Goal: Information Seeking & Learning: Learn about a topic

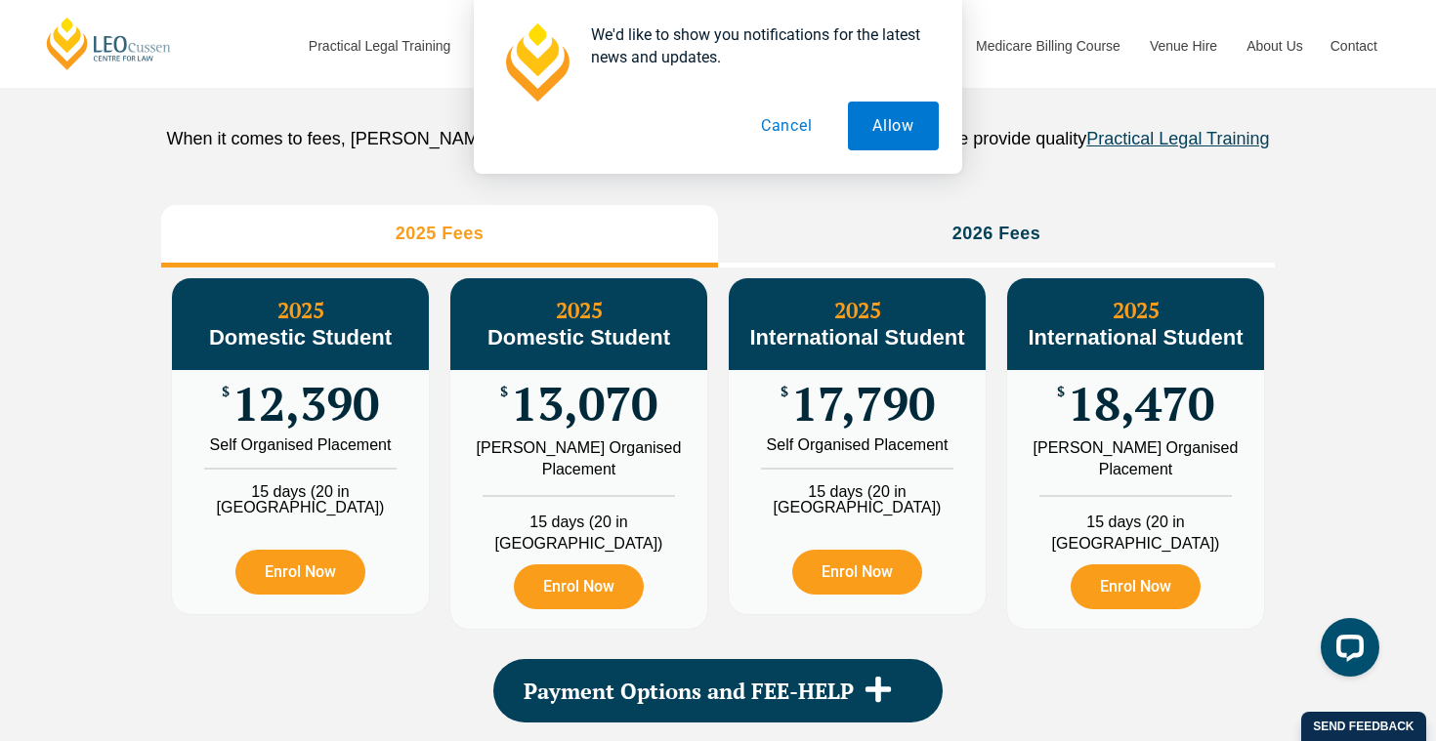
click at [796, 135] on button "Cancel" at bounding box center [787, 126] width 101 height 49
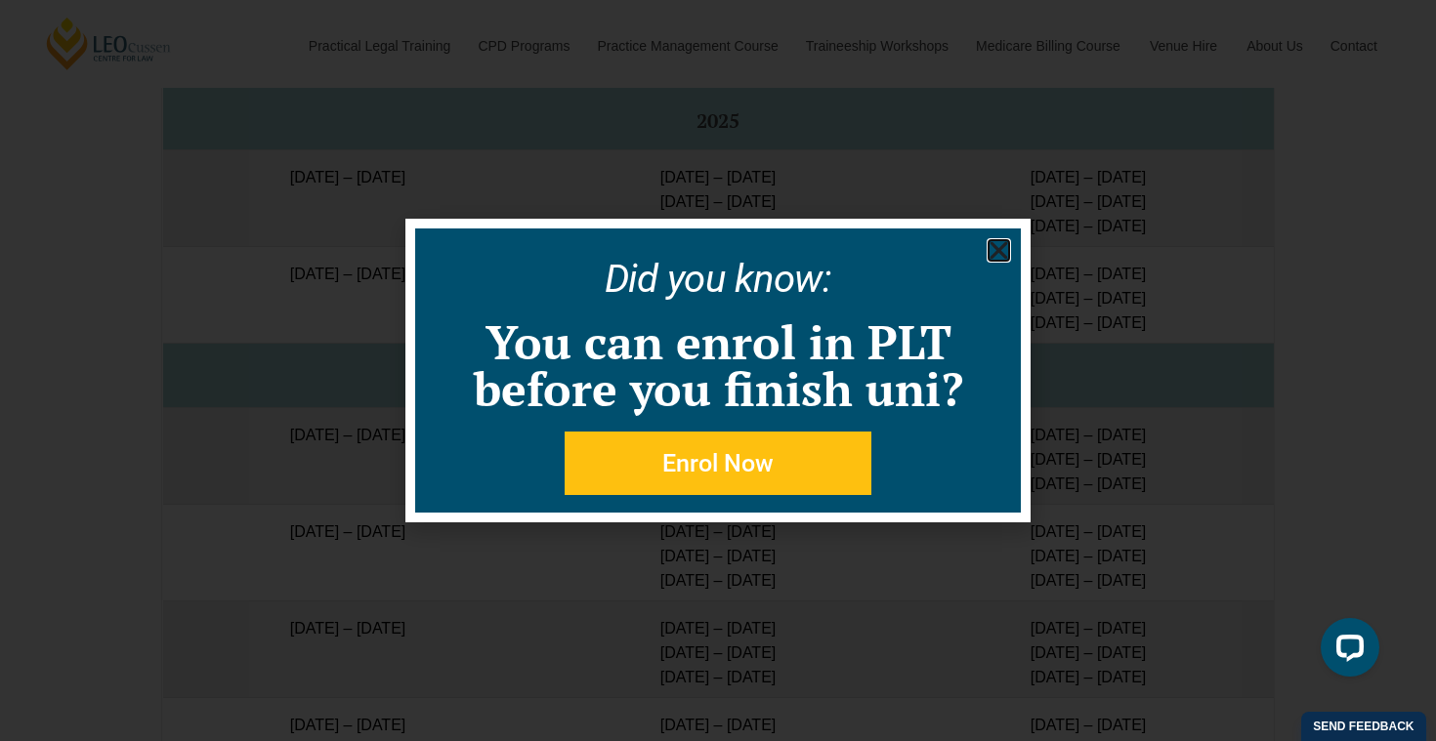
scroll to position [3331, 0]
click at [1001, 252] on use "Close" at bounding box center [1000, 251] width 18 height 18
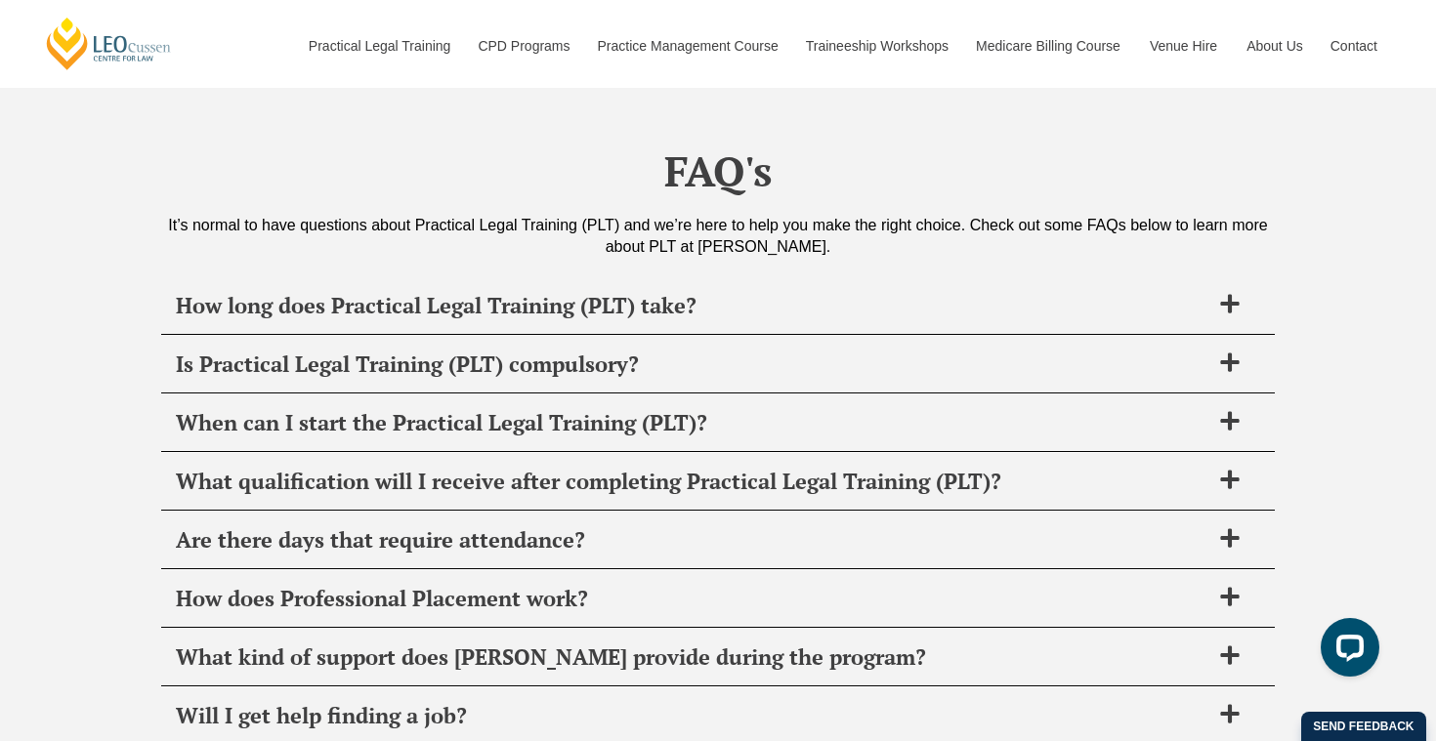
scroll to position [7444, 0]
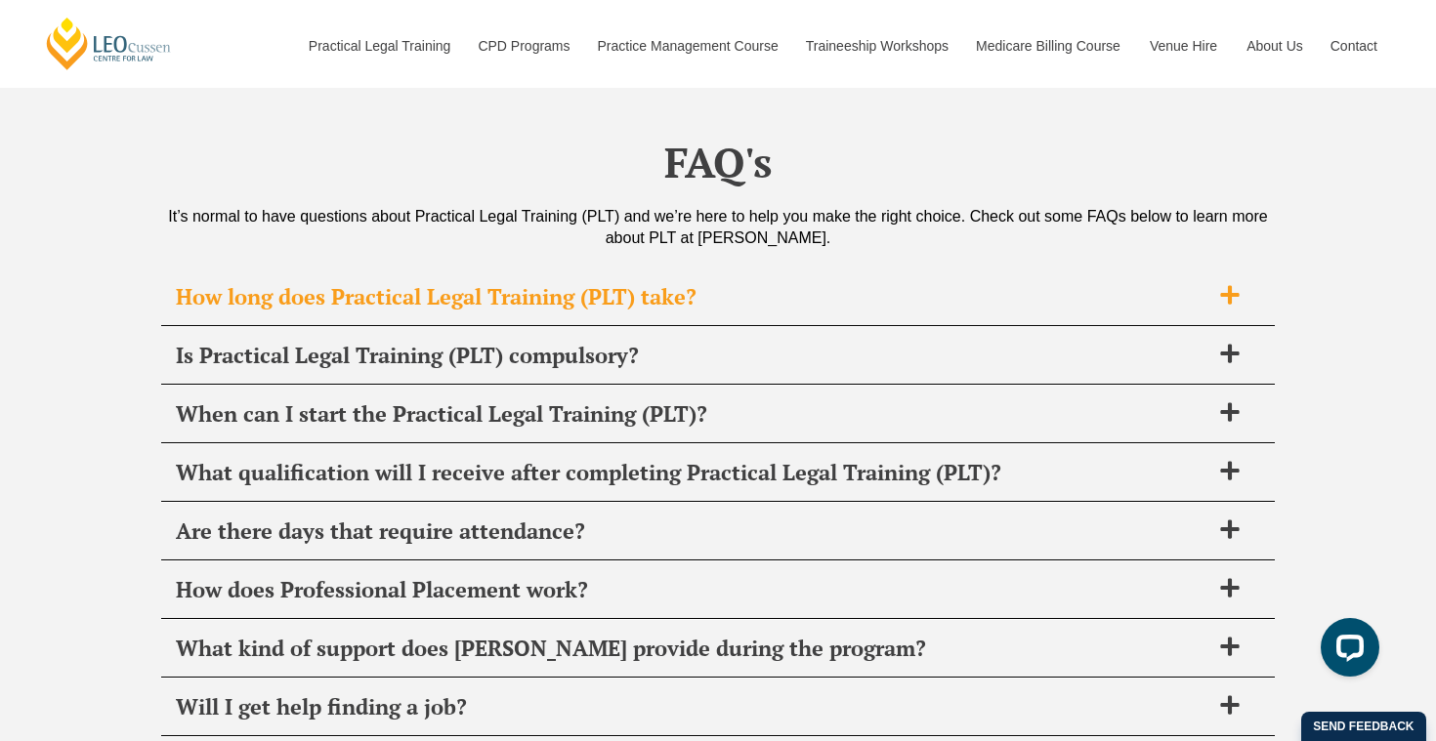
click at [478, 289] on span "How long does Practical Legal Training (PLT) take?" at bounding box center [693, 296] width 1034 height 27
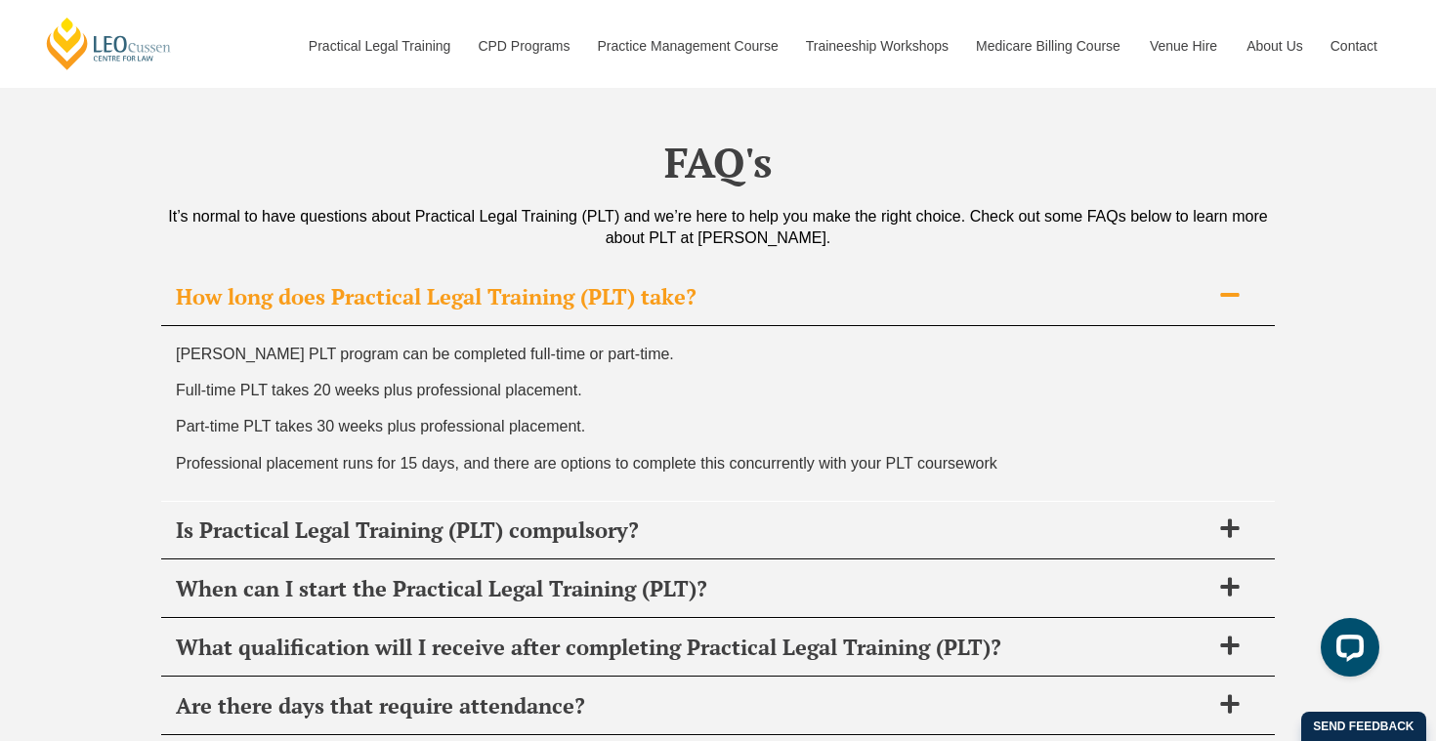
click at [469, 301] on span "How long does Practical Legal Training (PLT) take?" at bounding box center [693, 296] width 1034 height 27
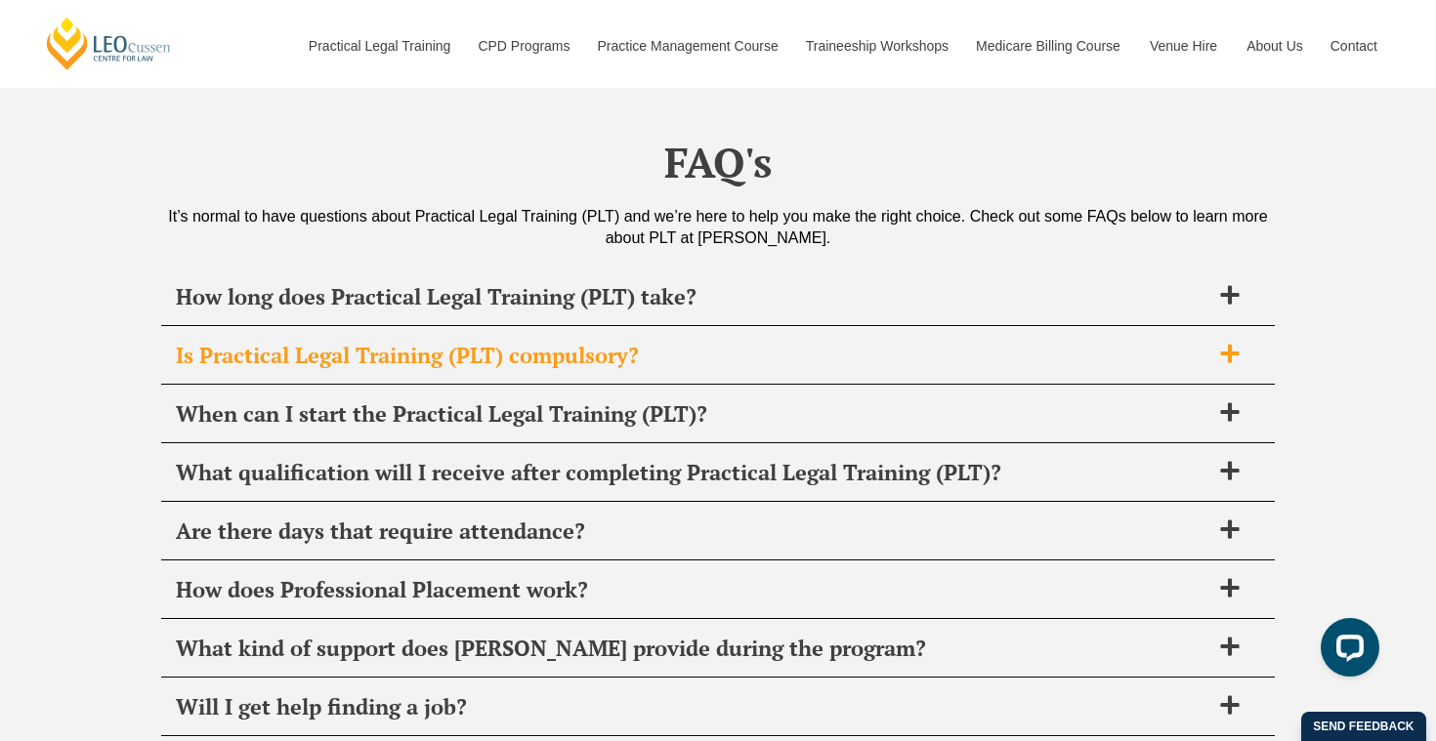
click at [454, 360] on span "Is Practical Legal Training (PLT) compulsory?" at bounding box center [693, 355] width 1034 height 27
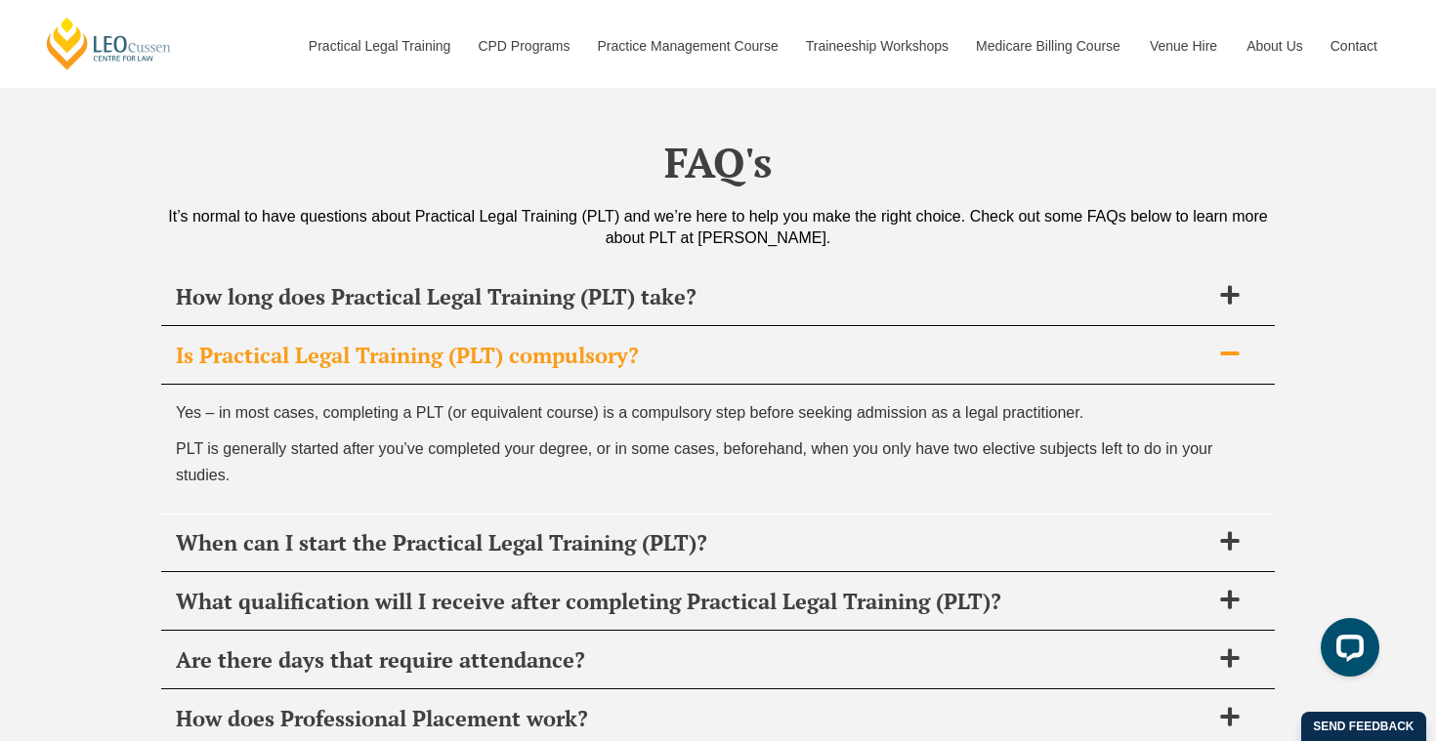
click at [452, 361] on span "Is Practical Legal Training (PLT) compulsory?" at bounding box center [693, 355] width 1034 height 27
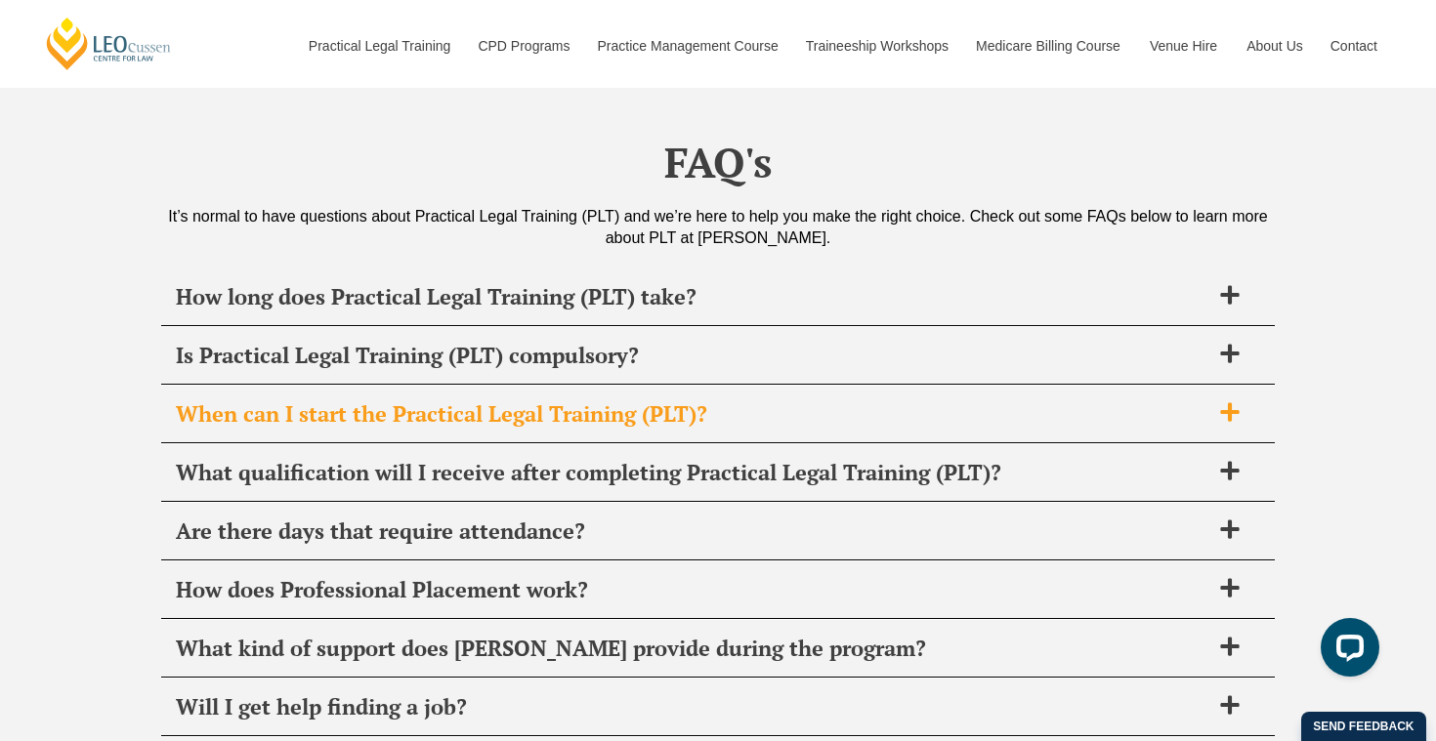
click at [443, 420] on span "When can I start the Practical Legal Training (PLT)?" at bounding box center [693, 414] width 1034 height 27
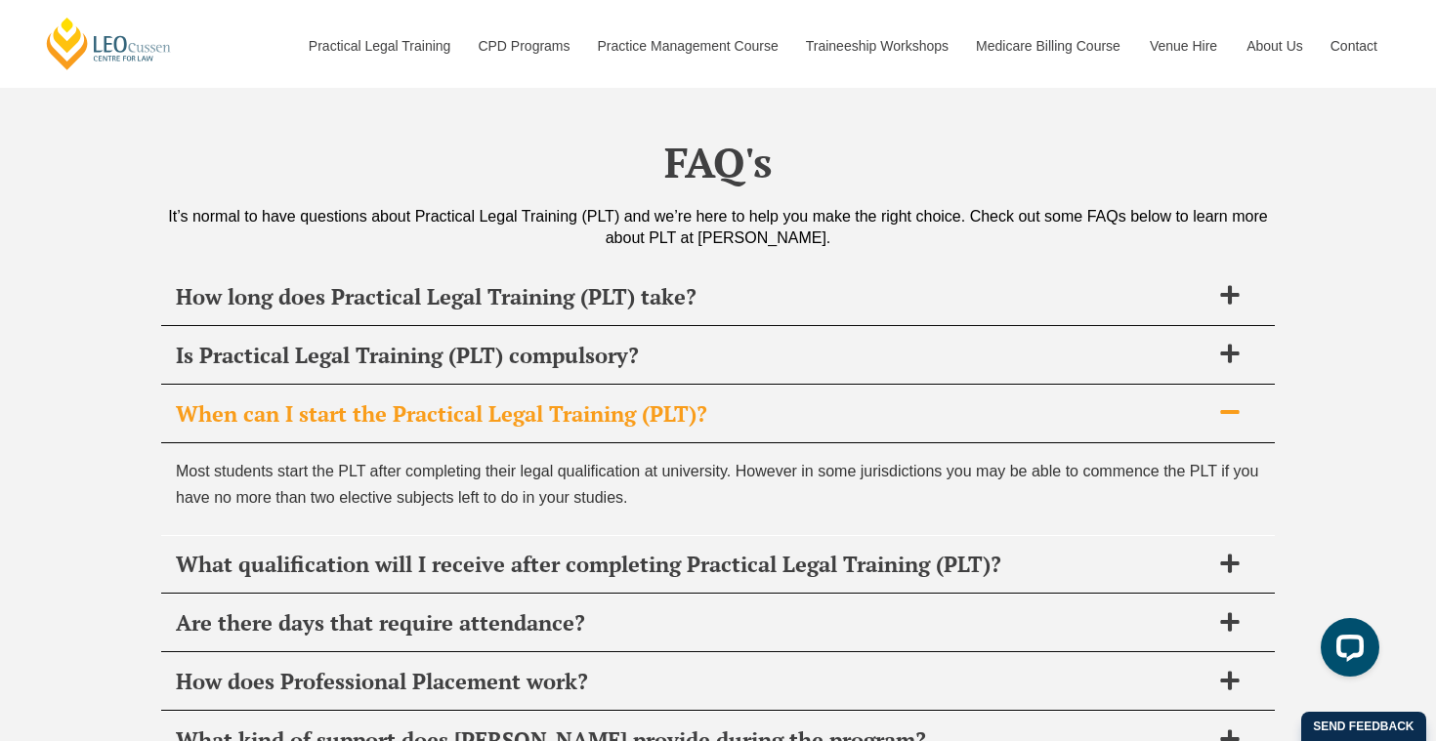
click at [443, 420] on span "When can I start the Practical Legal Training (PLT)?" at bounding box center [693, 414] width 1034 height 27
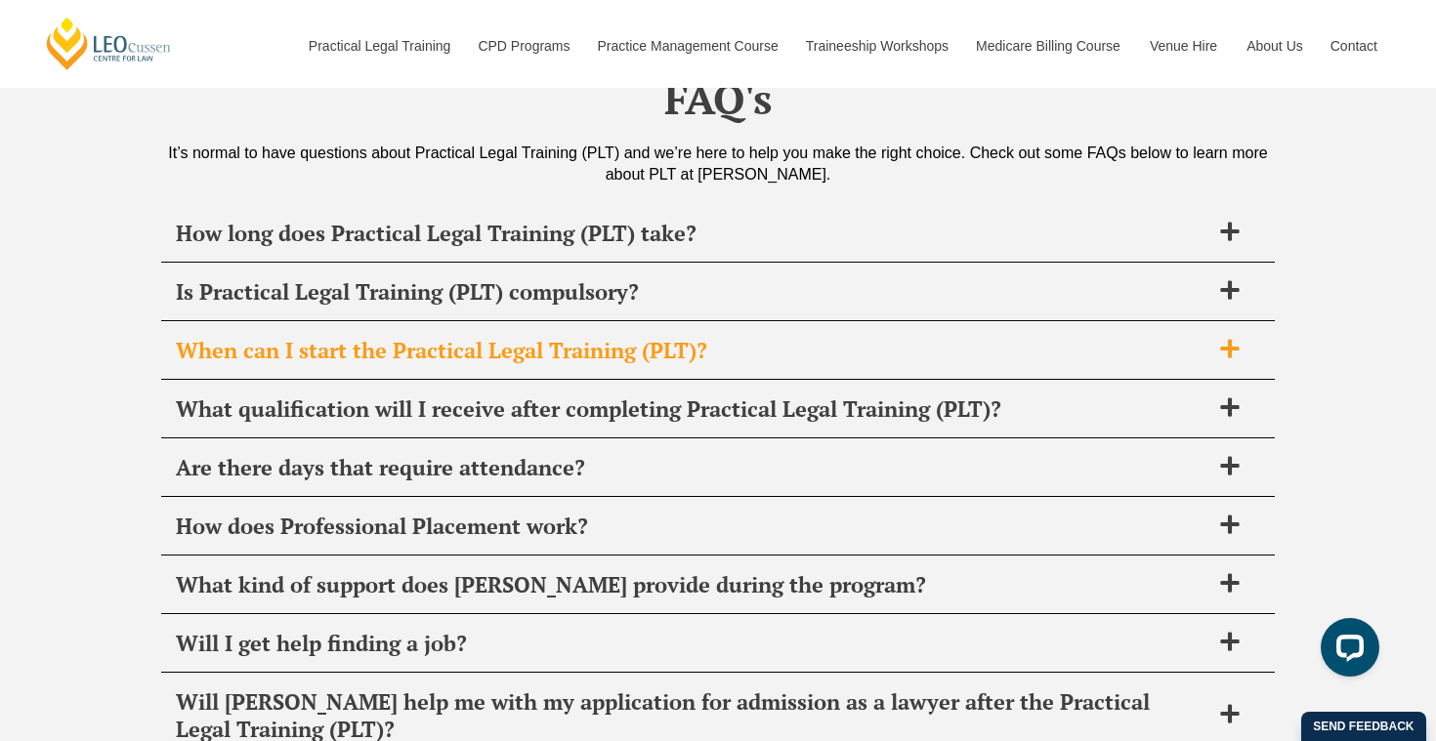
scroll to position [7511, 0]
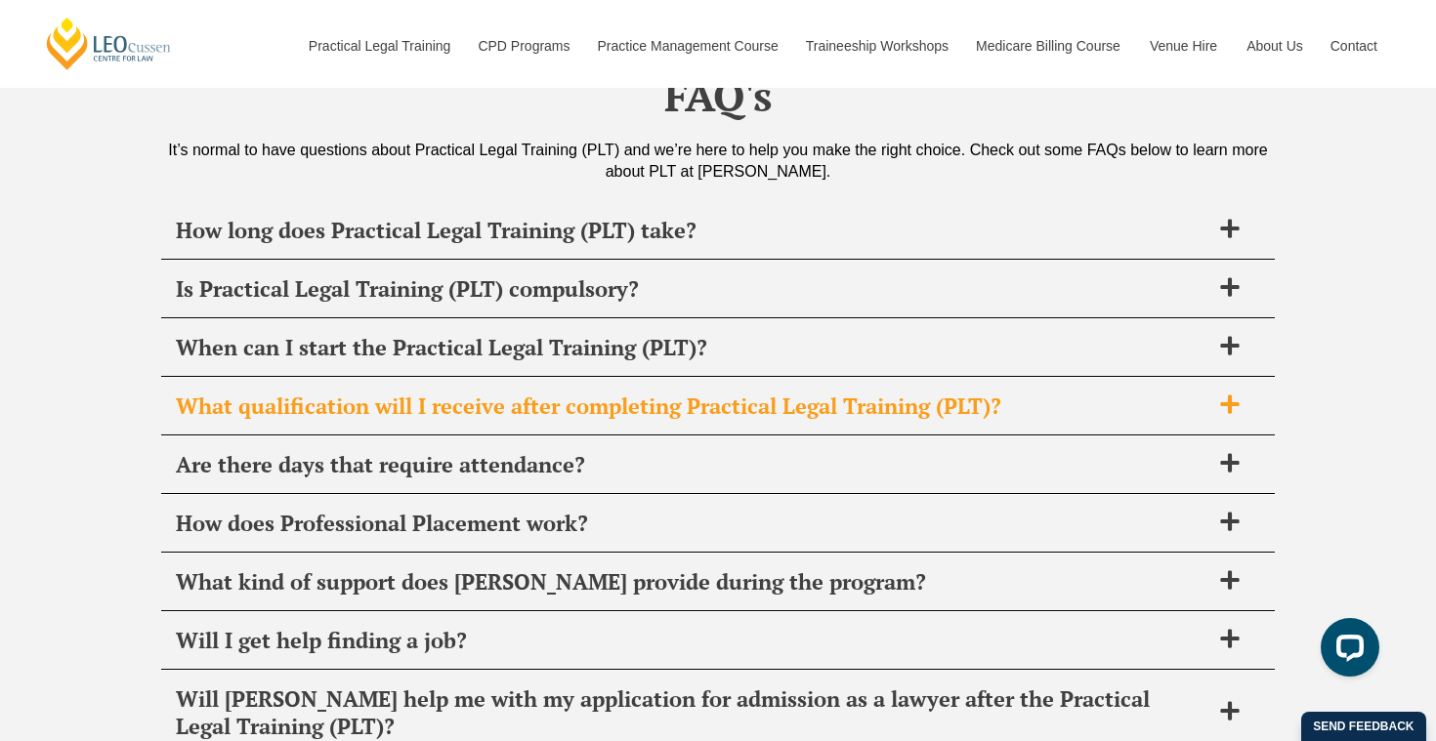
click at [454, 415] on span "What qualification will I receive after completing Practical Legal Training (PL…" at bounding box center [693, 406] width 1034 height 27
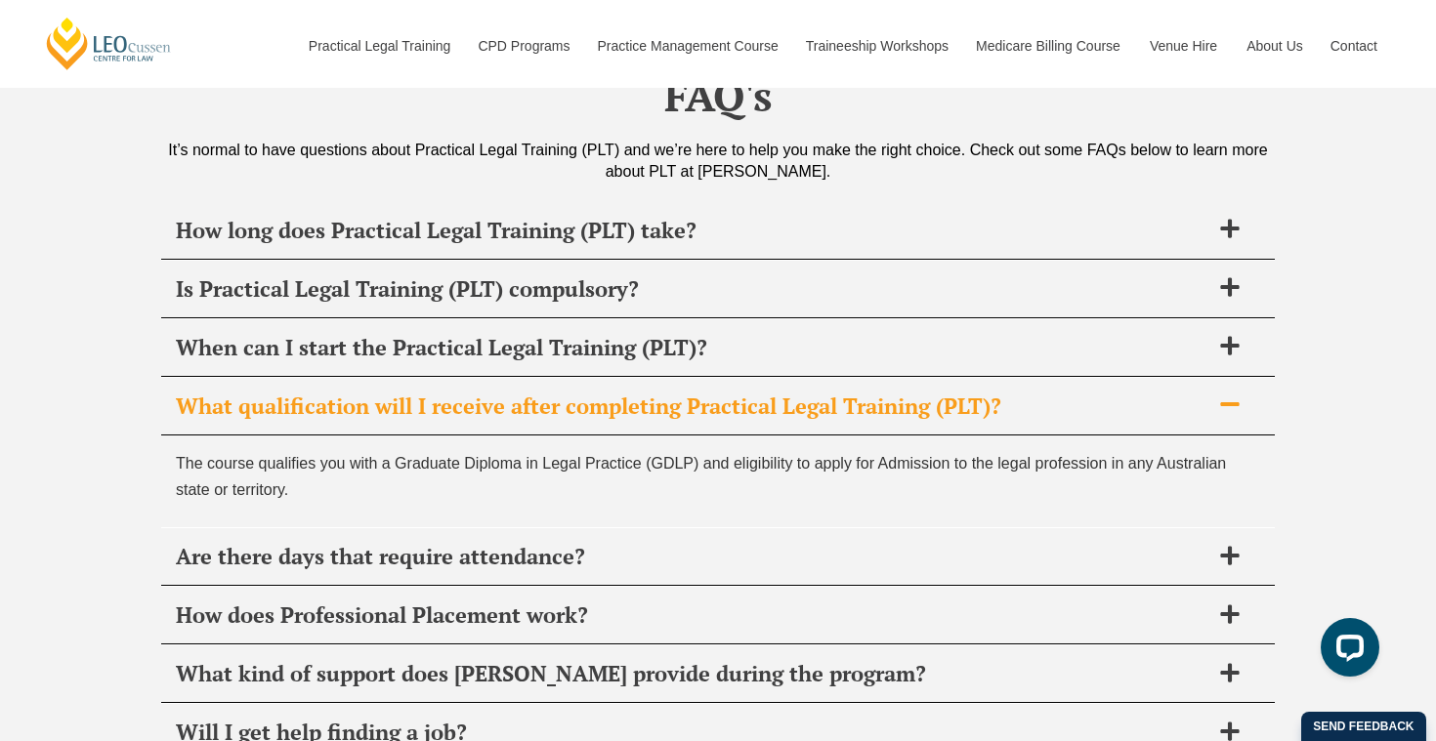
click at [454, 415] on span "What qualification will I receive after completing Practical Legal Training (PL…" at bounding box center [693, 406] width 1034 height 27
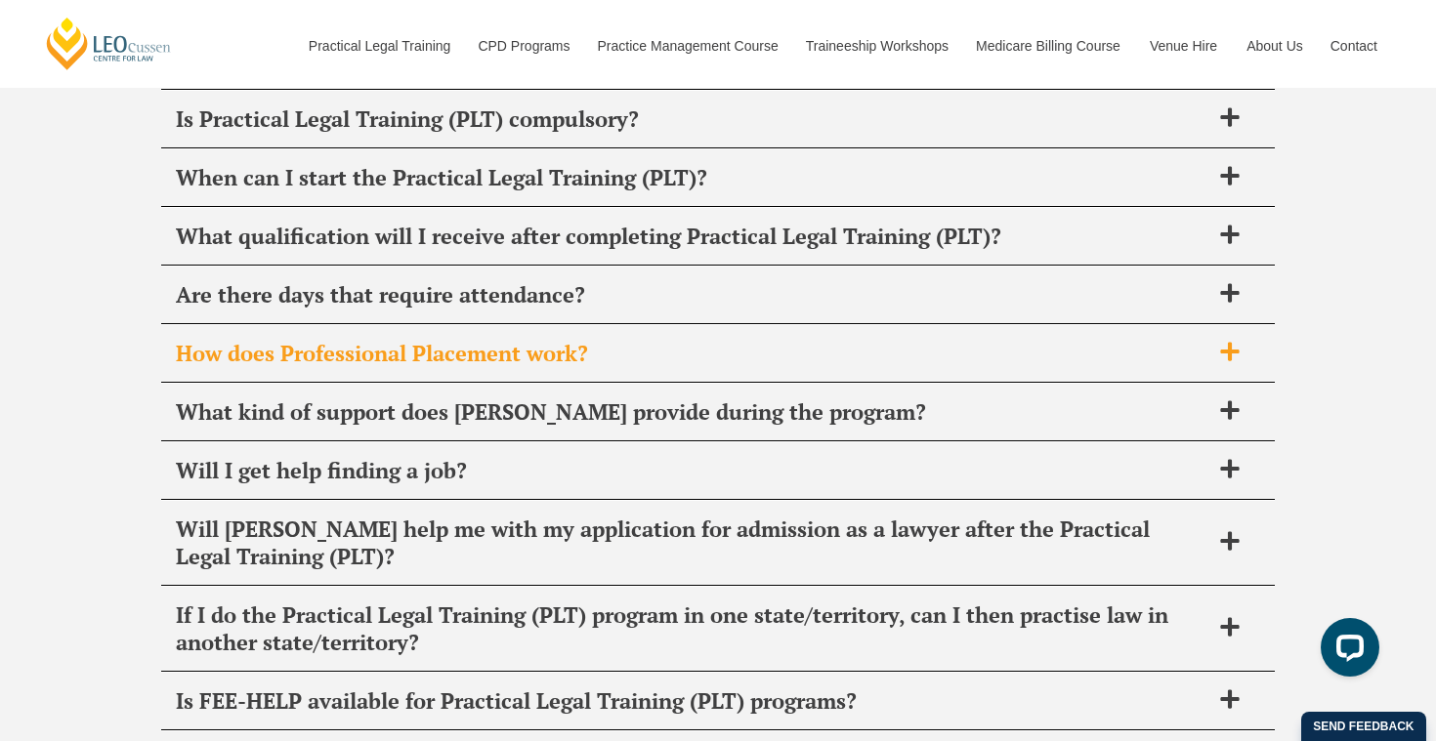
scroll to position [7714, 0]
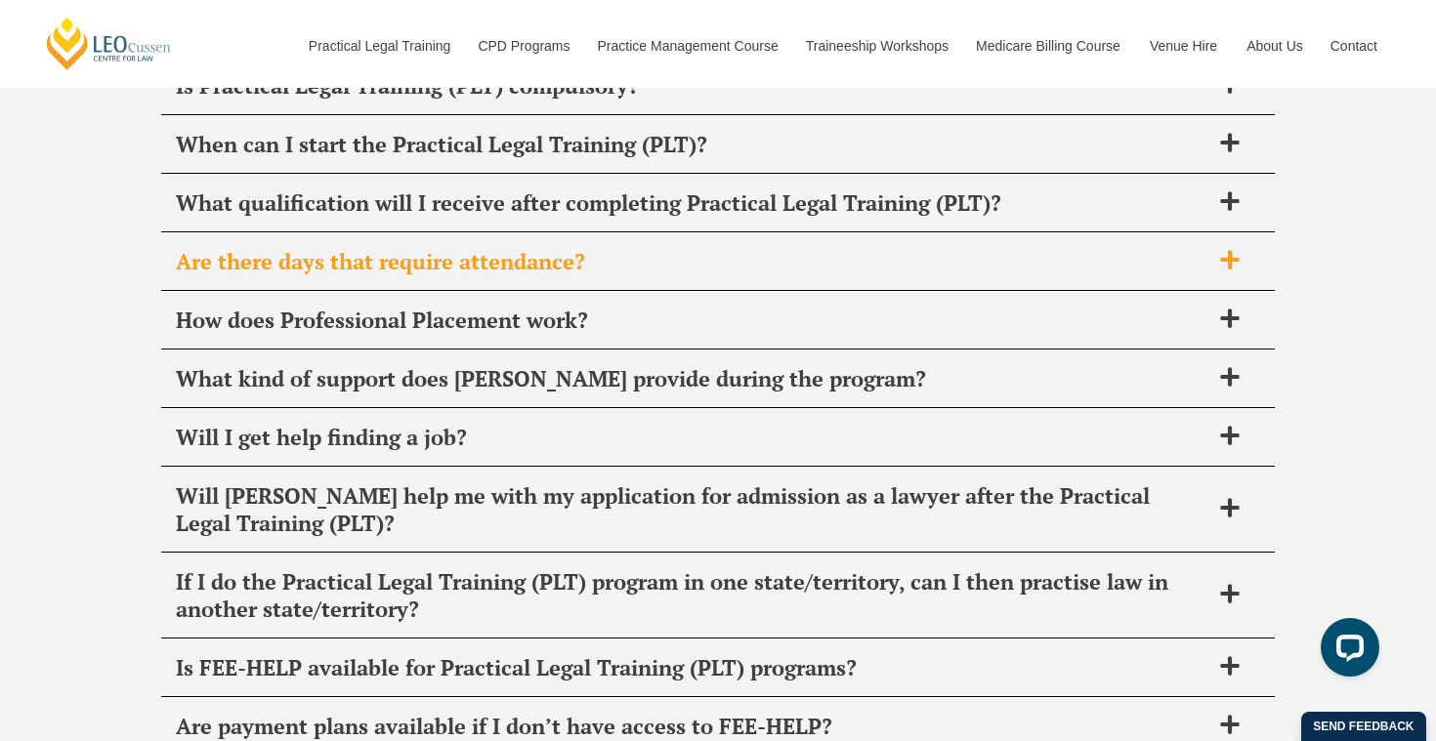
click at [452, 272] on span "Are there days that require attendance?" at bounding box center [693, 261] width 1034 height 27
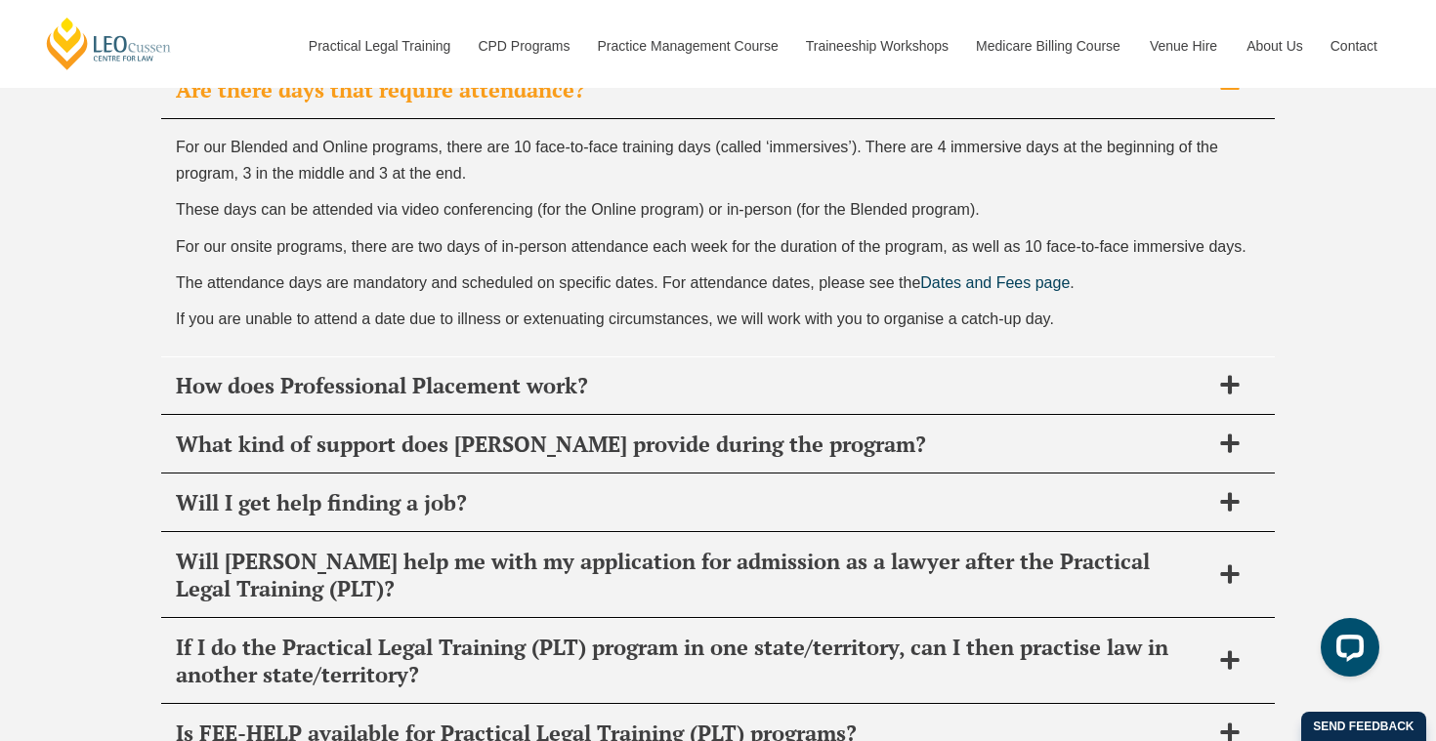
scroll to position [7890, 0]
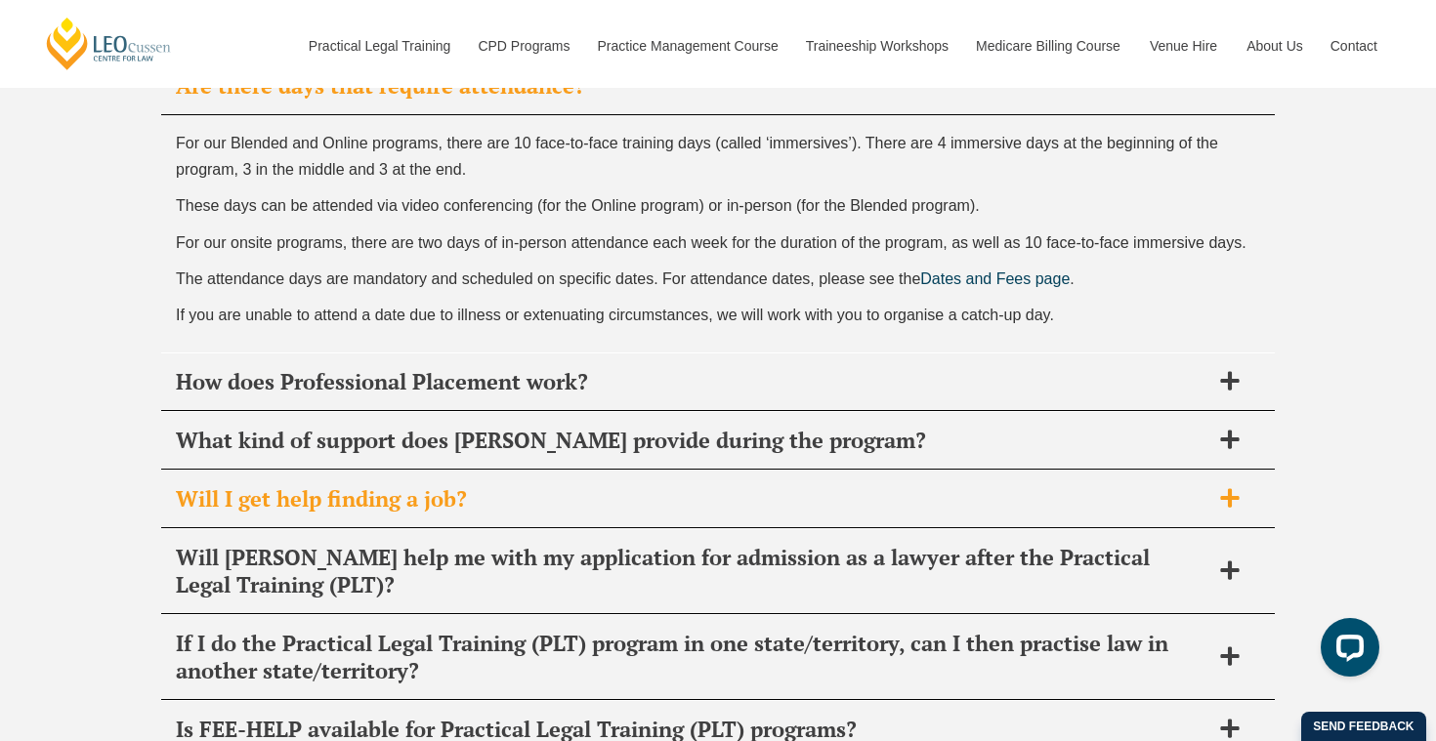
click at [609, 529] on div "Will I get help finding a job?" at bounding box center [718, 500] width 1114 height 58
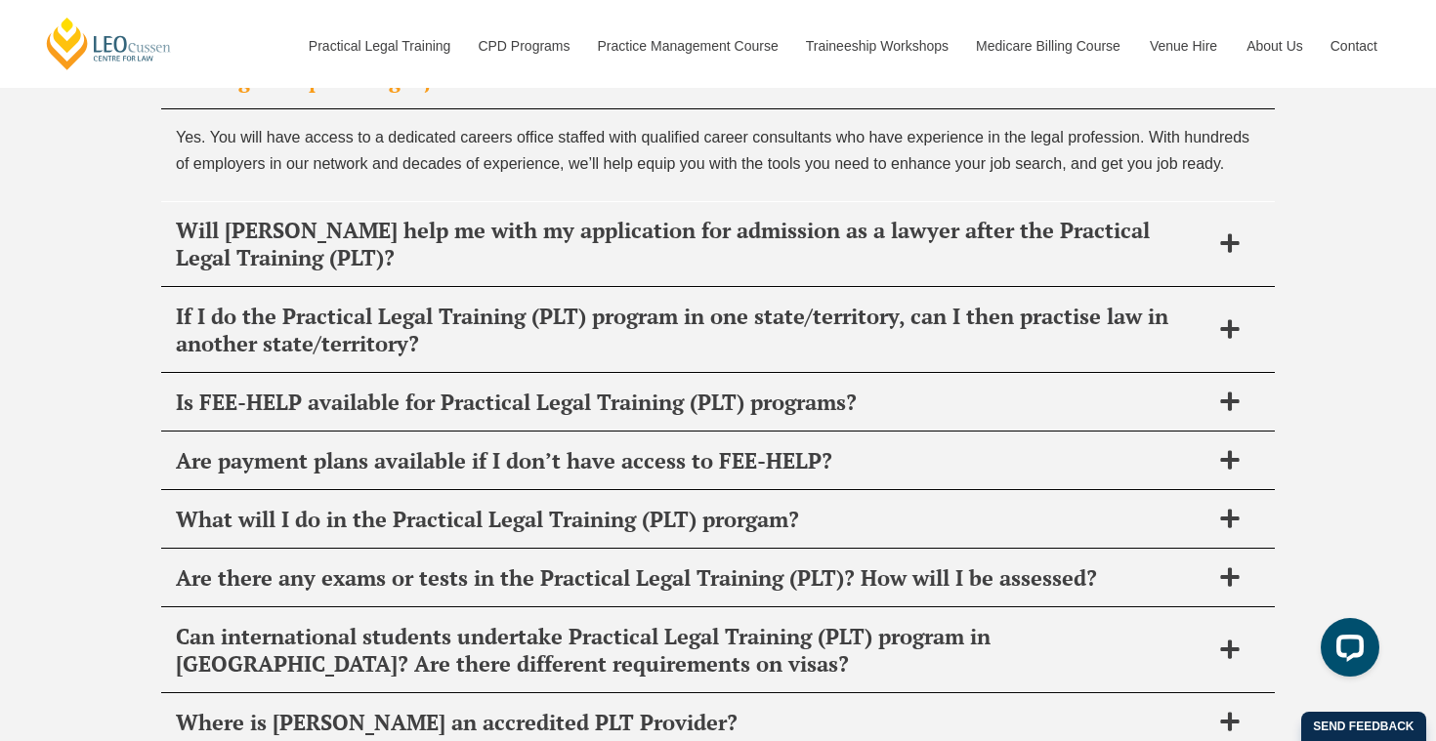
scroll to position [8074, 0]
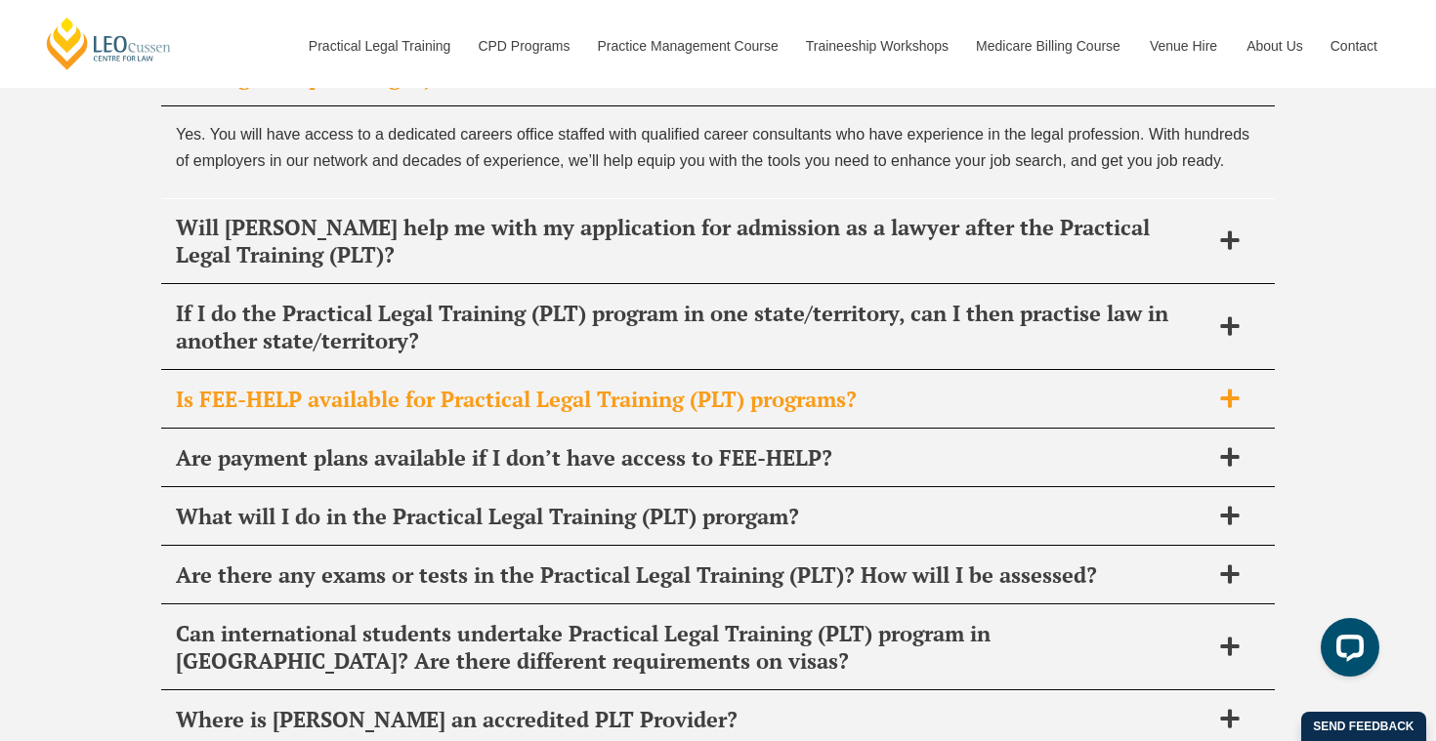
click at [467, 427] on div "Is FEE-HELP available for Practical Legal Training (PLT) programs?" at bounding box center [718, 400] width 1114 height 58
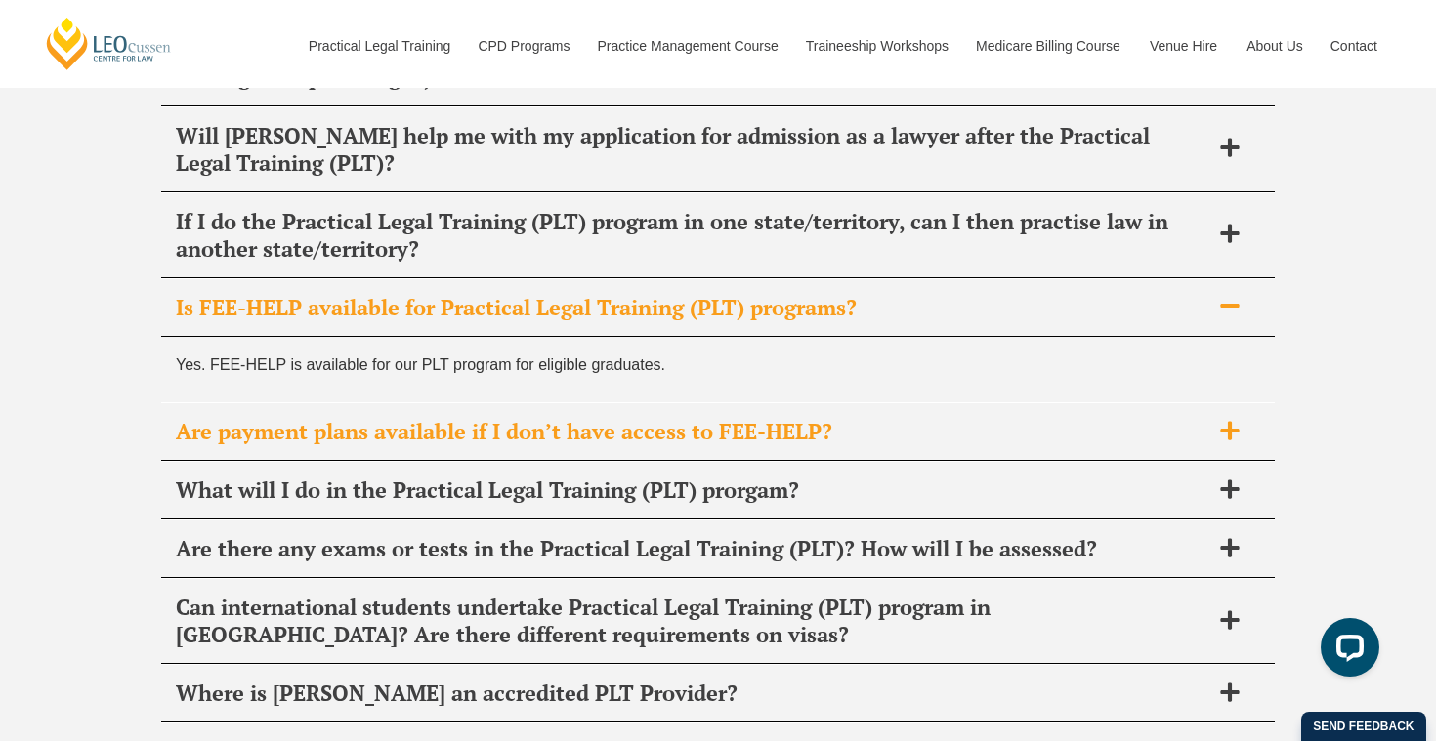
click at [453, 423] on span "Are payment plans available if I don’t have access to FEE-HELP?" at bounding box center [693, 431] width 1034 height 27
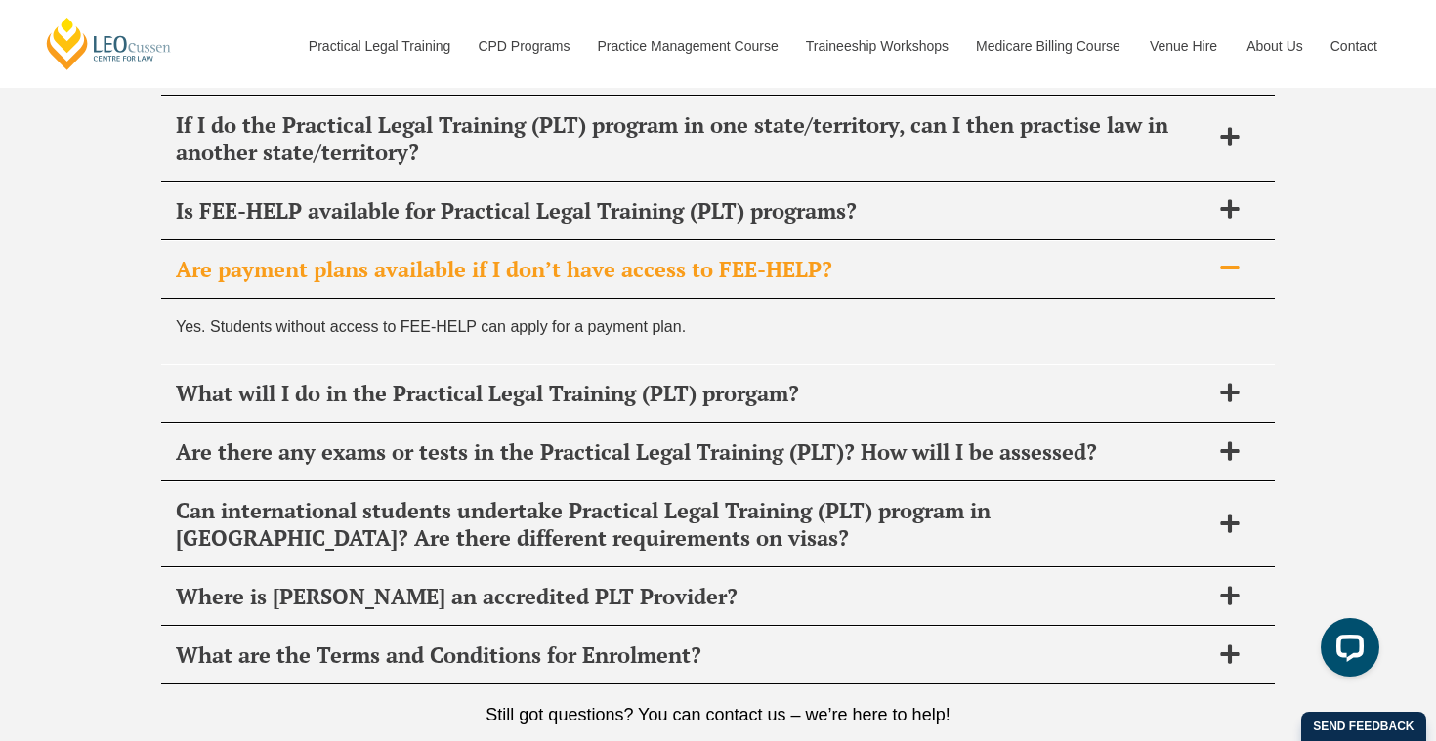
scroll to position [8174, 0]
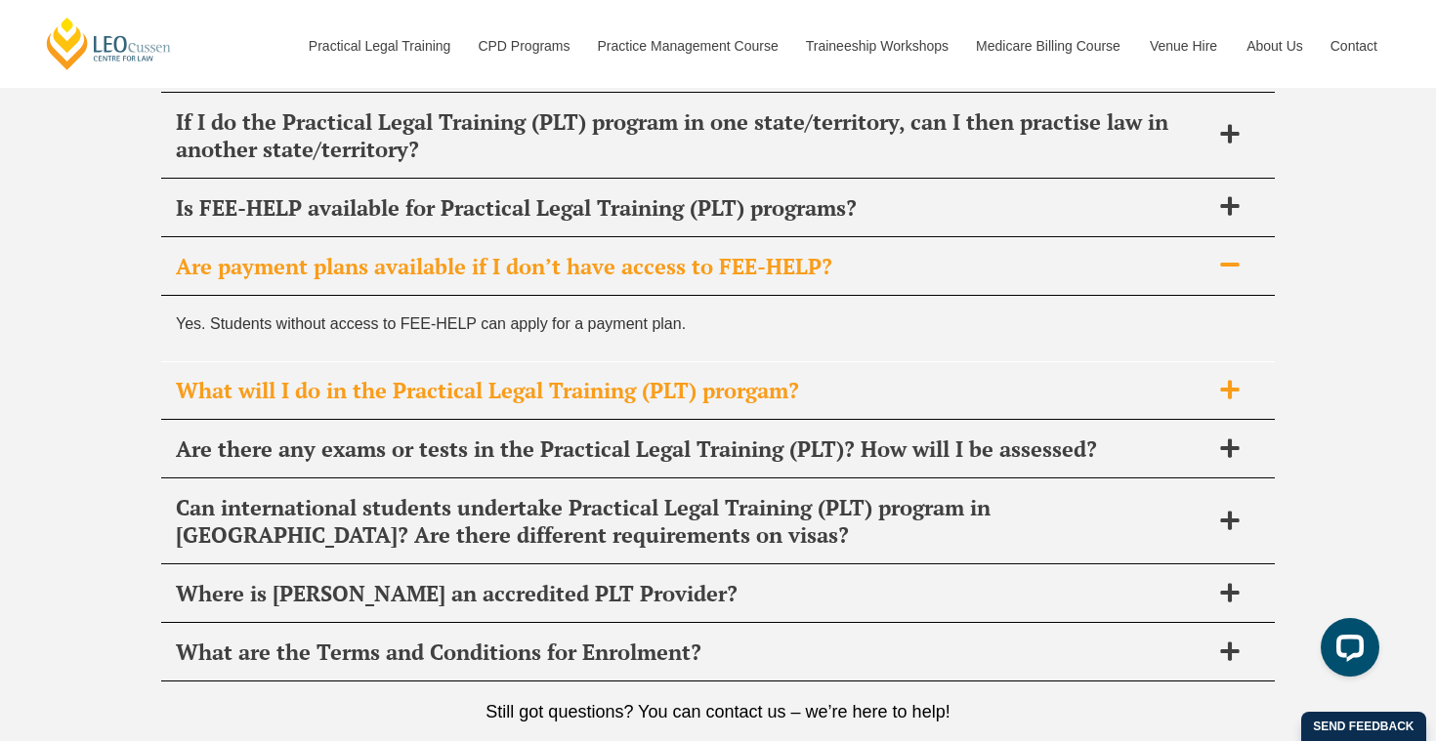
click at [483, 404] on span "What will I do in the Practical Legal Training (PLT) prorgam?" at bounding box center [693, 390] width 1034 height 27
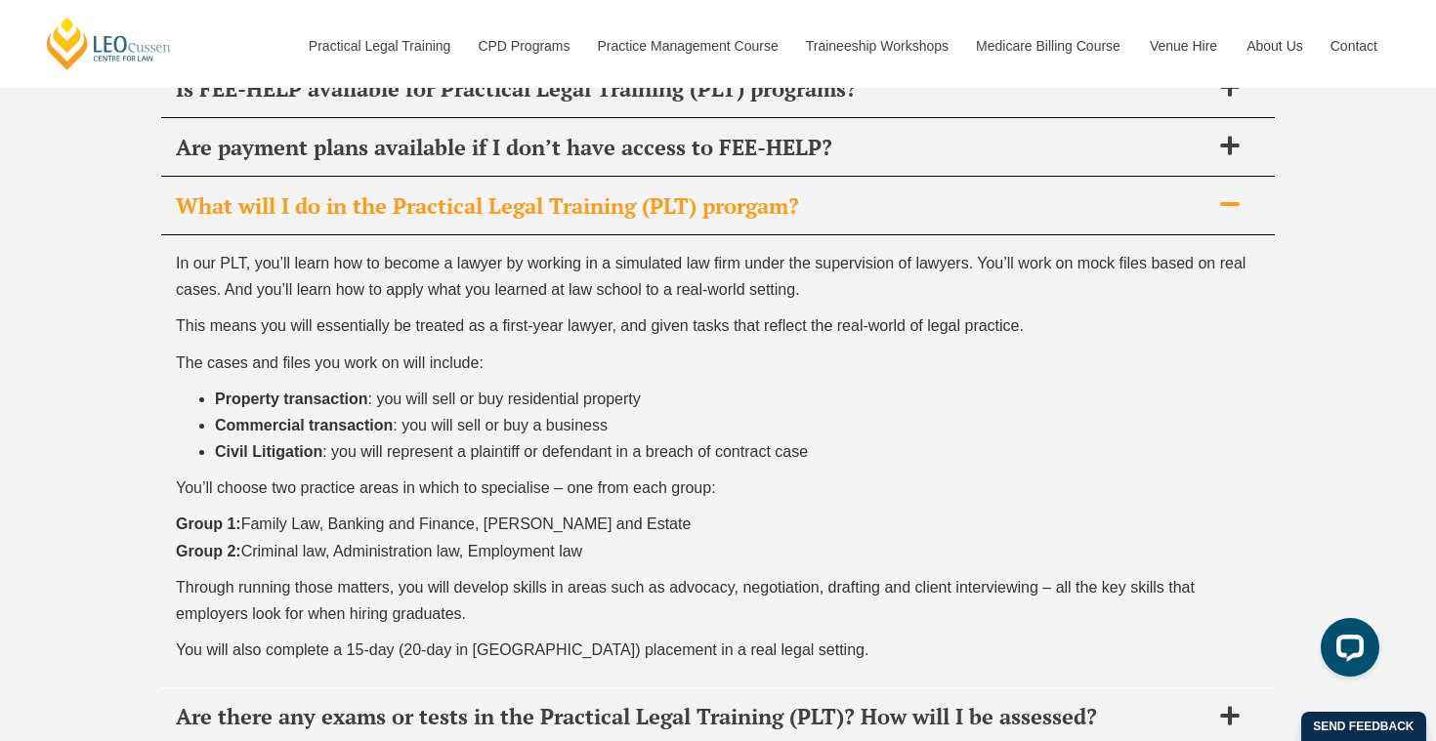
scroll to position [8296, 0]
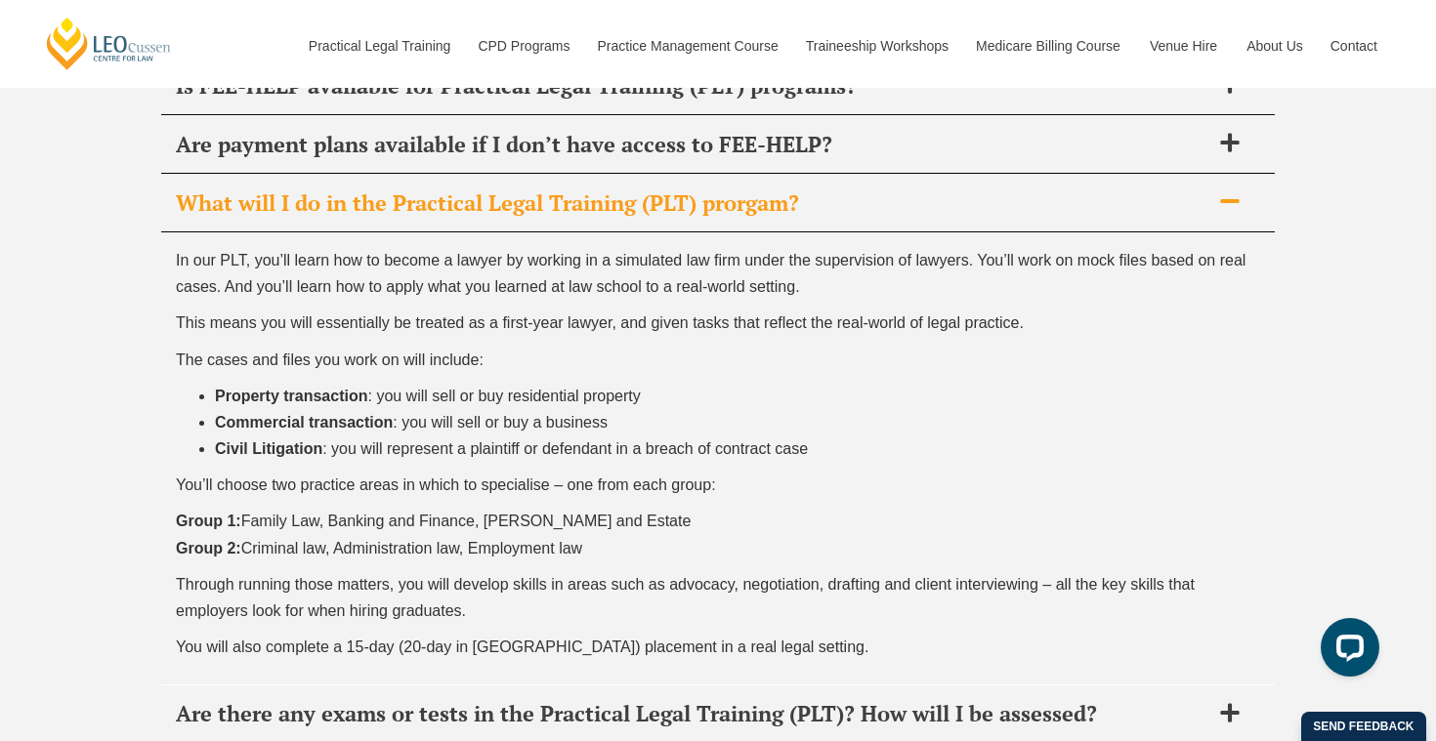
drag, startPoint x: 249, startPoint y: 530, endPoint x: 321, endPoint y: 530, distance: 72.3
click at [321, 530] on p "Group 1: Family Law, Banking and Finance, [PERSON_NAME] and Estate Group 2: Cri…" at bounding box center [718, 534] width 1084 height 53
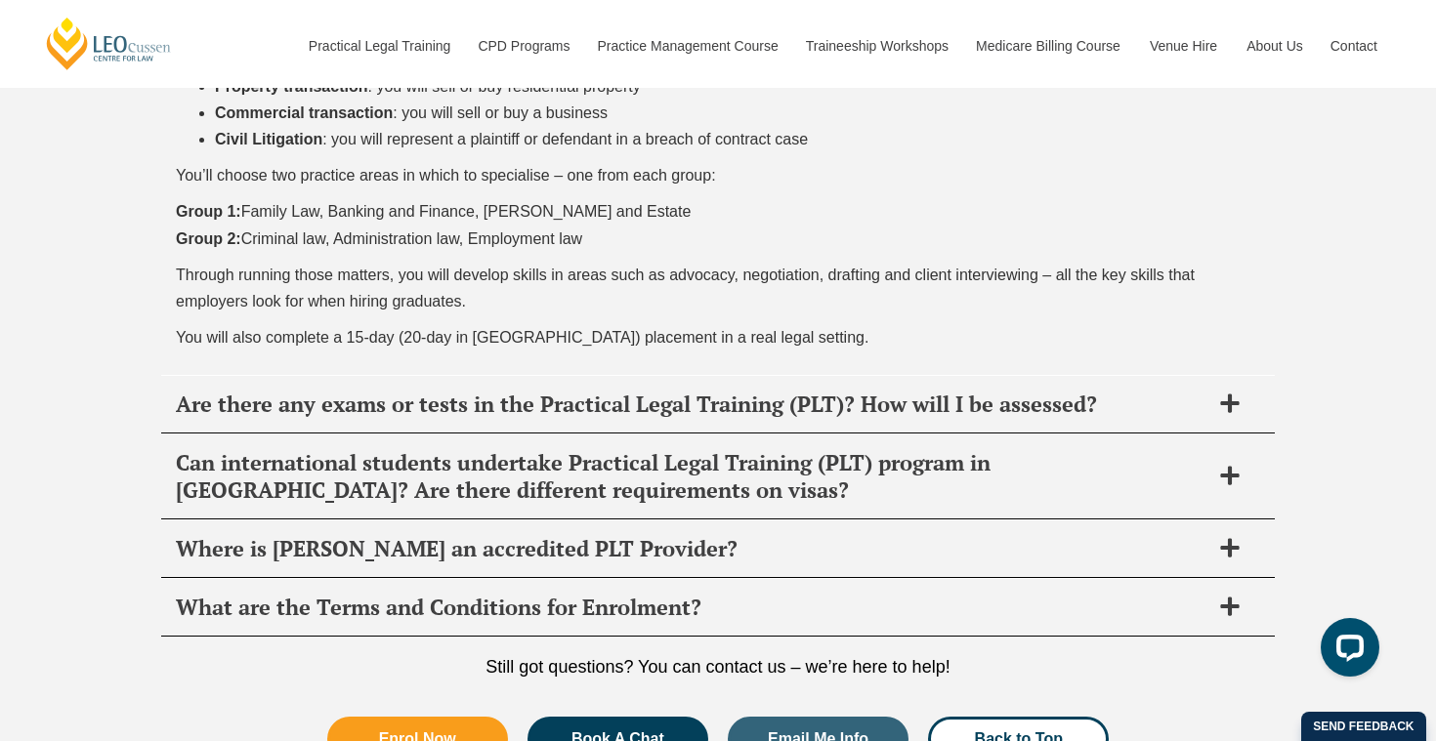
scroll to position [8607, 0]
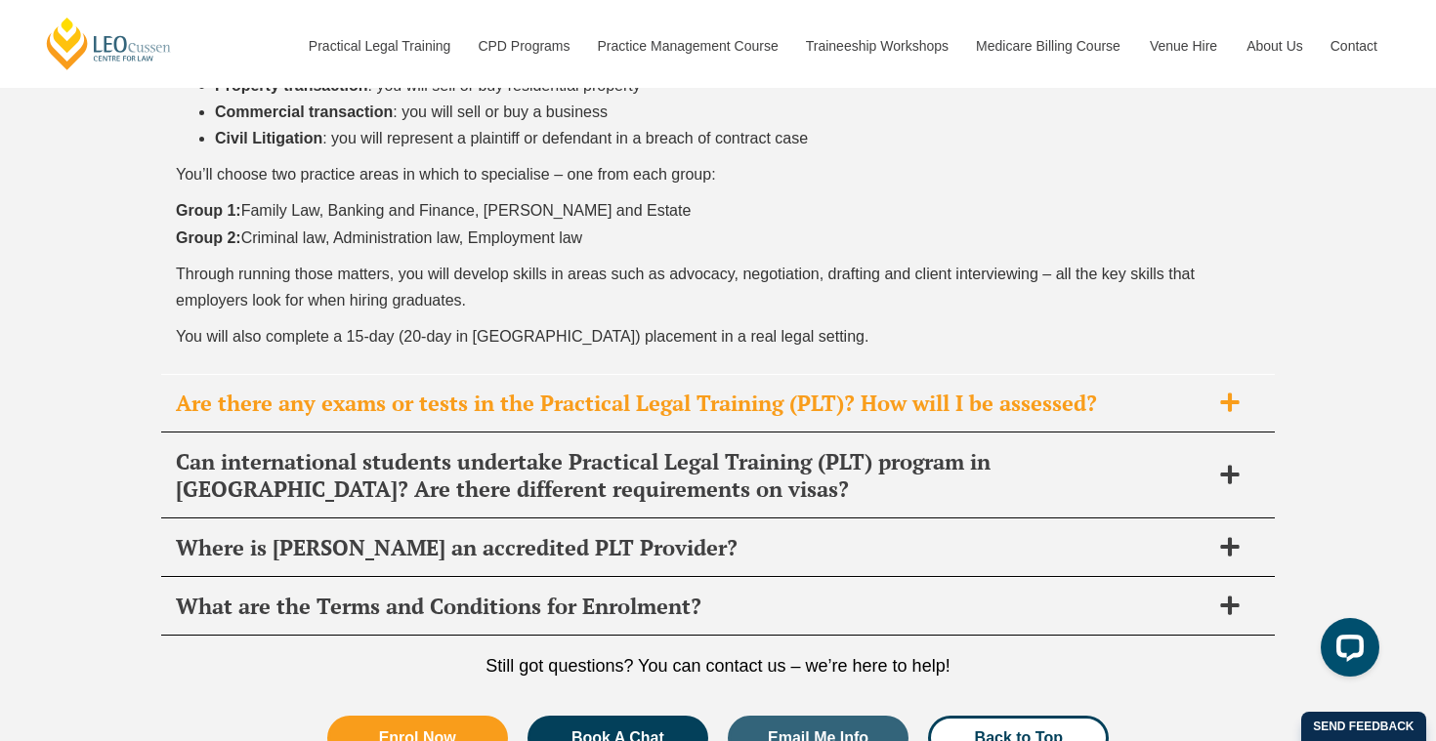
click at [402, 393] on div "Are there any exams or tests in the Practical Legal Training (PLT)? How will I …" at bounding box center [718, 404] width 1114 height 58
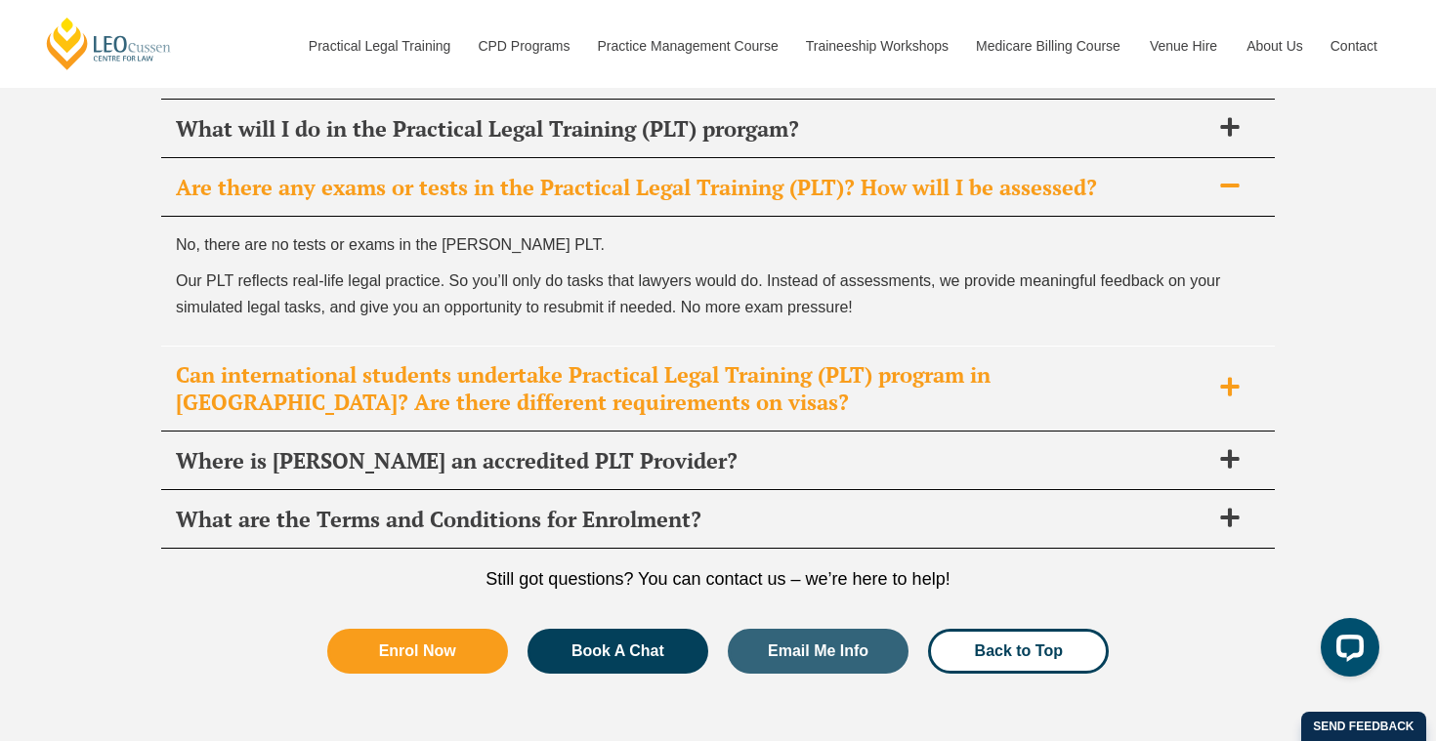
scroll to position [8361, 0]
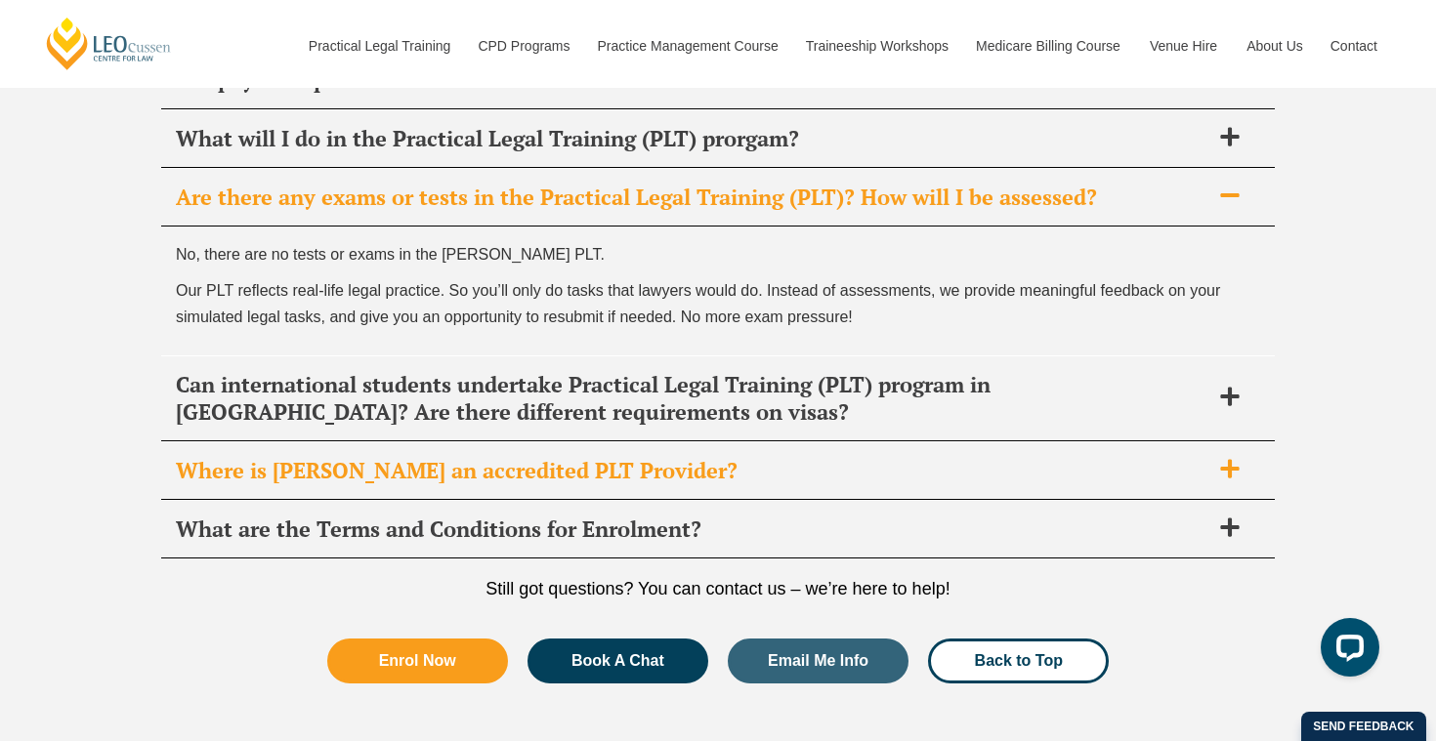
click at [363, 485] on span "Where is [PERSON_NAME] an accredited PLT Provider?" at bounding box center [693, 470] width 1034 height 27
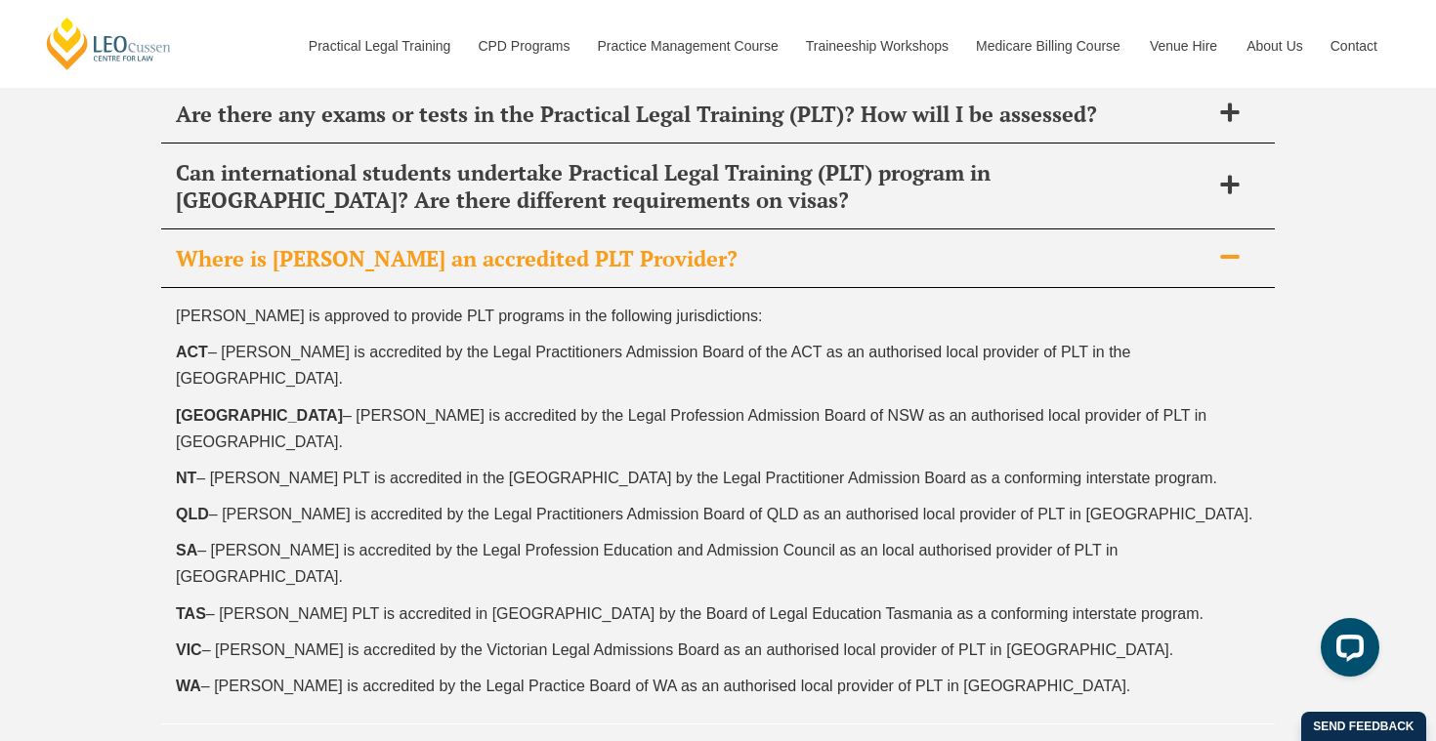
scroll to position [8451, 0]
